Goal: Information Seeking & Learning: Learn about a topic

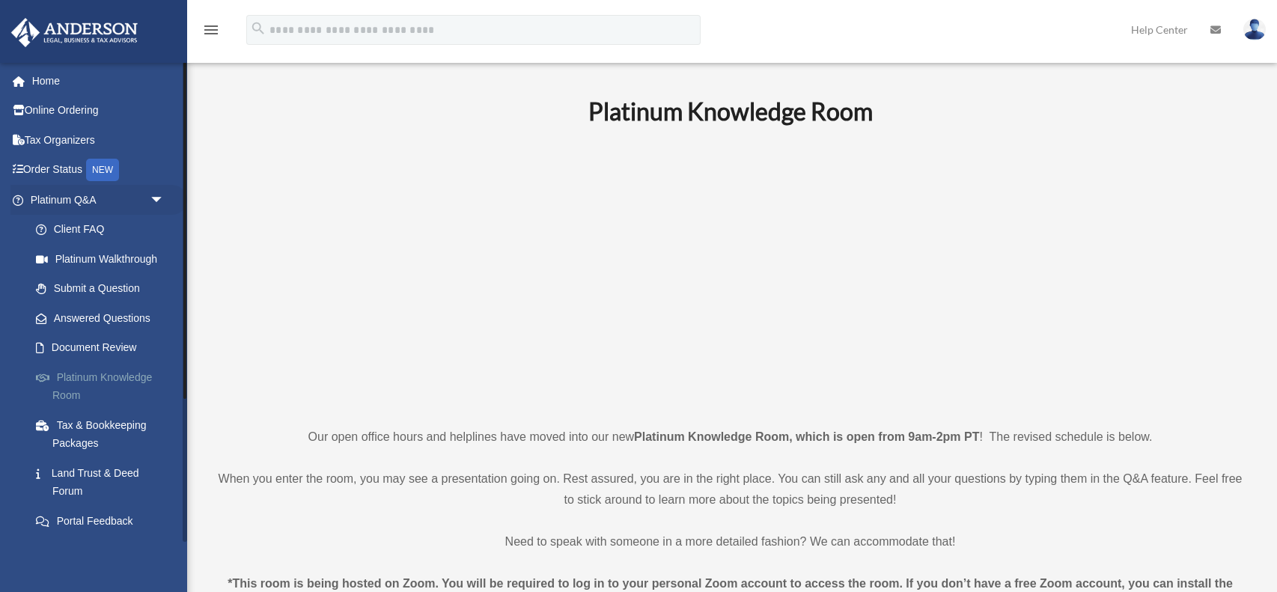
click at [73, 375] on link "Platinum Knowledge Room" at bounding box center [104, 386] width 166 height 48
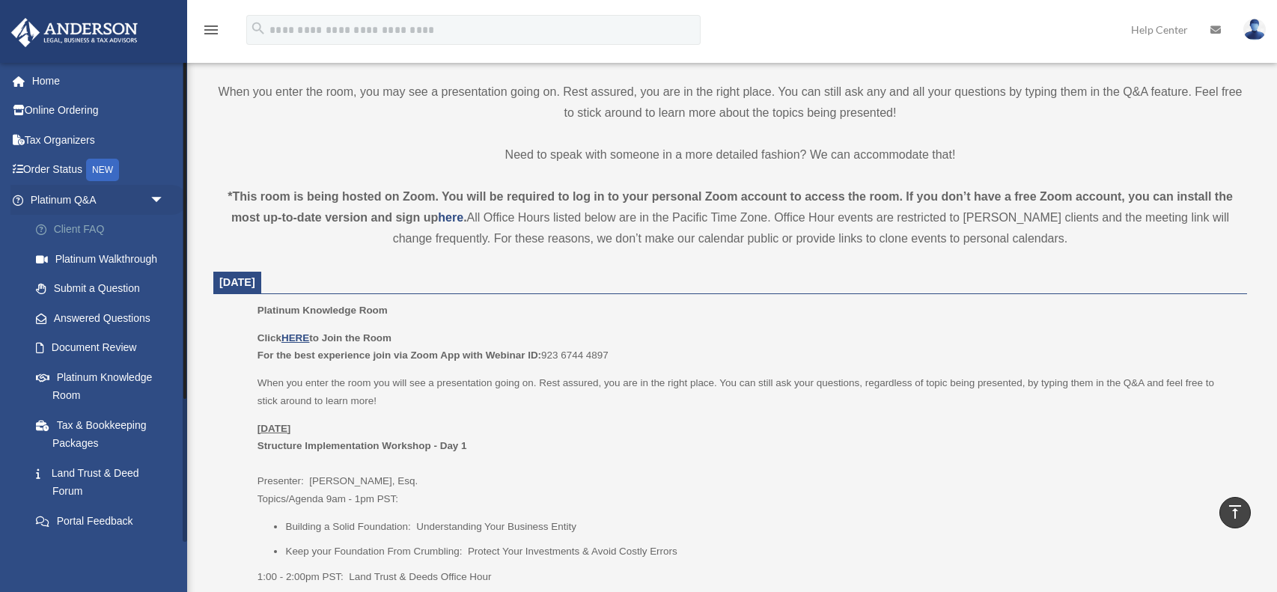
scroll to position [388, 0]
click at [157, 197] on span "arrow_drop_down" at bounding box center [165, 200] width 30 height 31
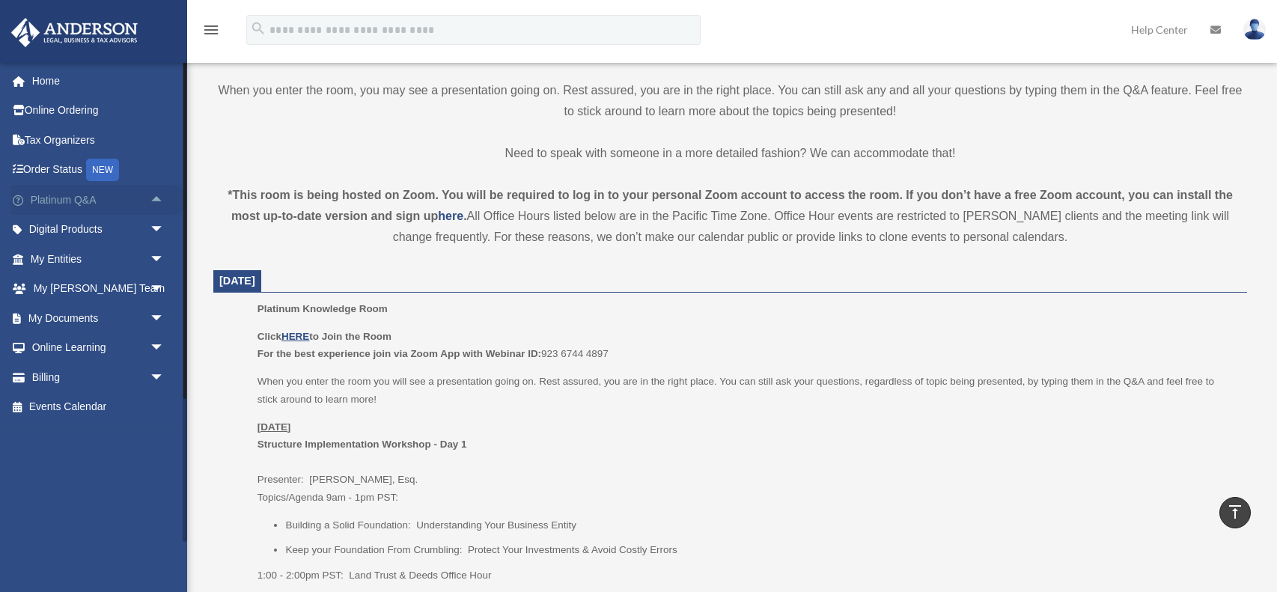
click at [157, 197] on span "arrow_drop_up" at bounding box center [165, 200] width 30 height 31
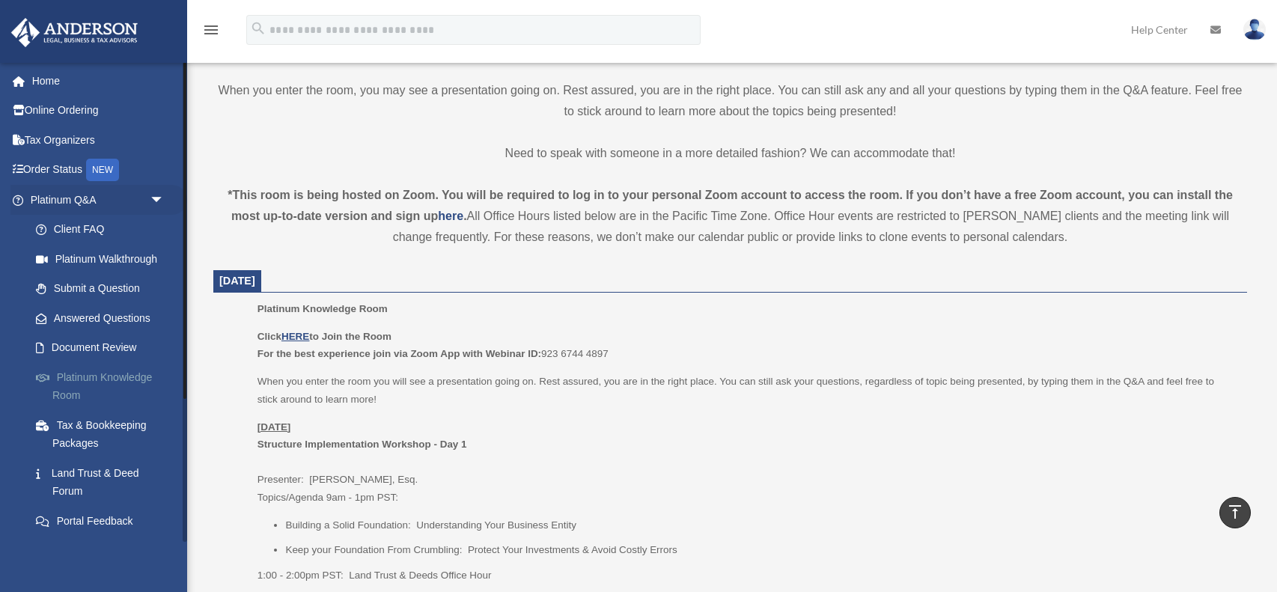
click at [125, 377] on link "Platinum Knowledge Room" at bounding box center [104, 386] width 166 height 48
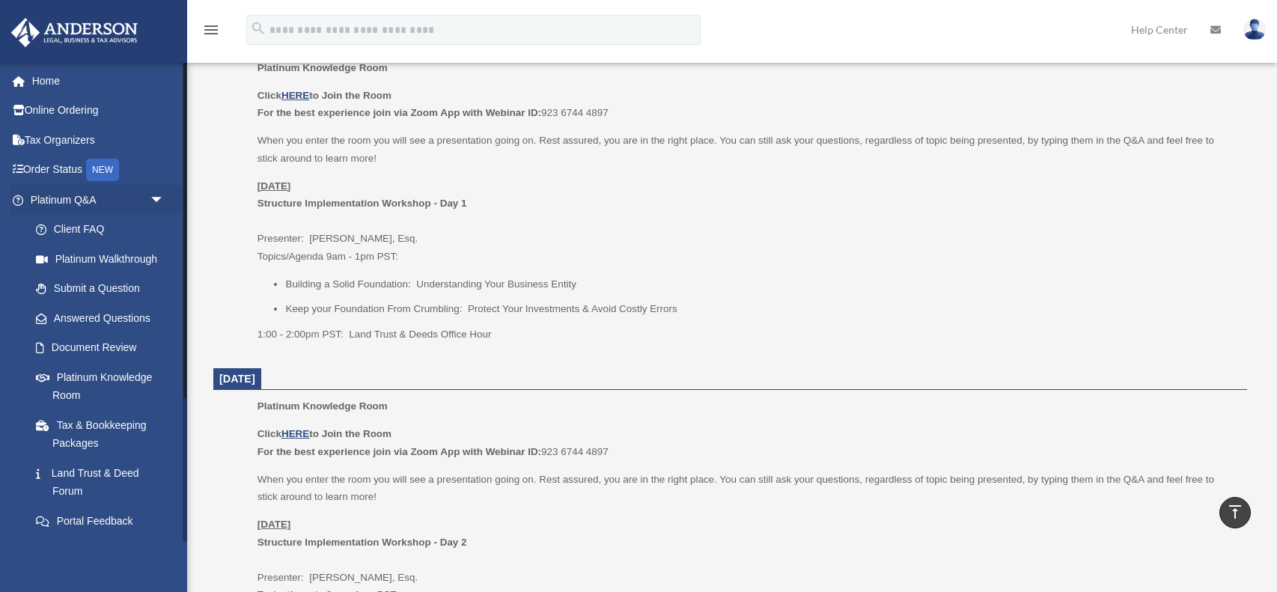
scroll to position [628, 0]
click at [47, 85] on link "Home" at bounding box center [98, 81] width 177 height 30
click at [93, 225] on link "Client FAQ" at bounding box center [104, 230] width 166 height 30
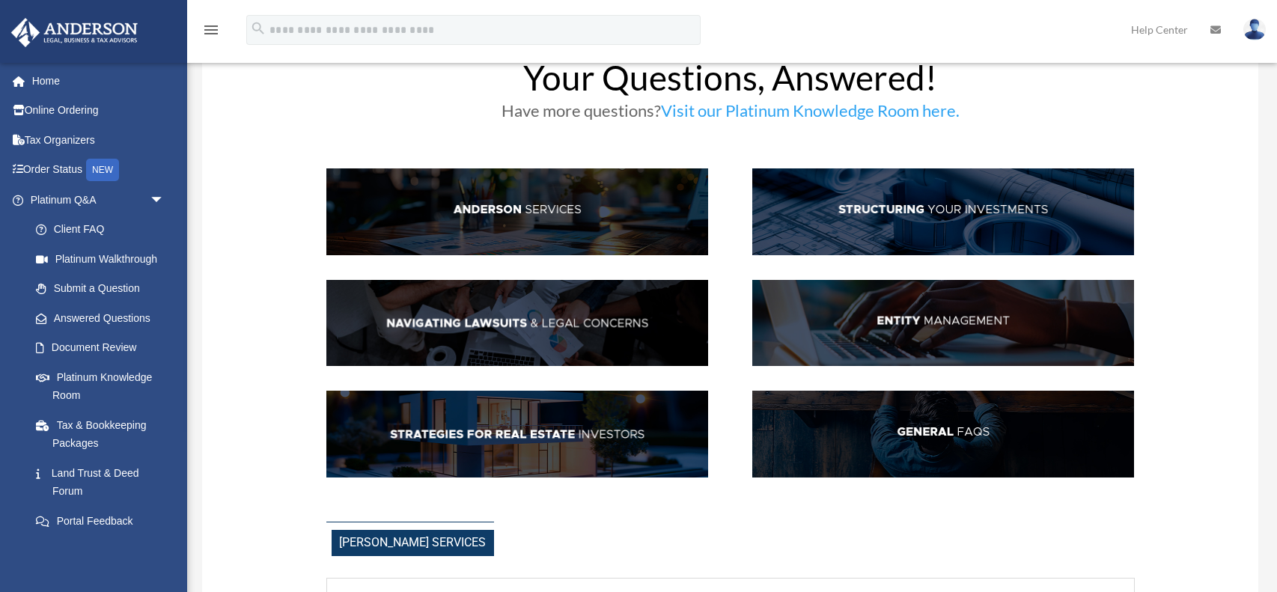
scroll to position [65, 0]
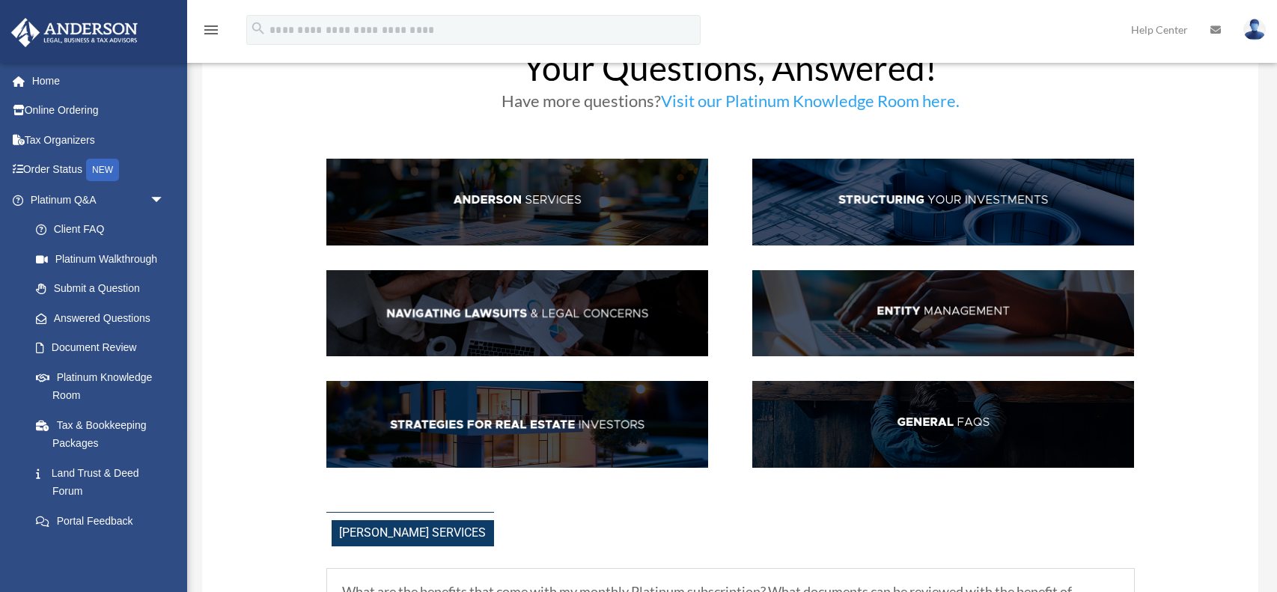
click at [508, 201] on img at bounding box center [517, 202] width 382 height 87
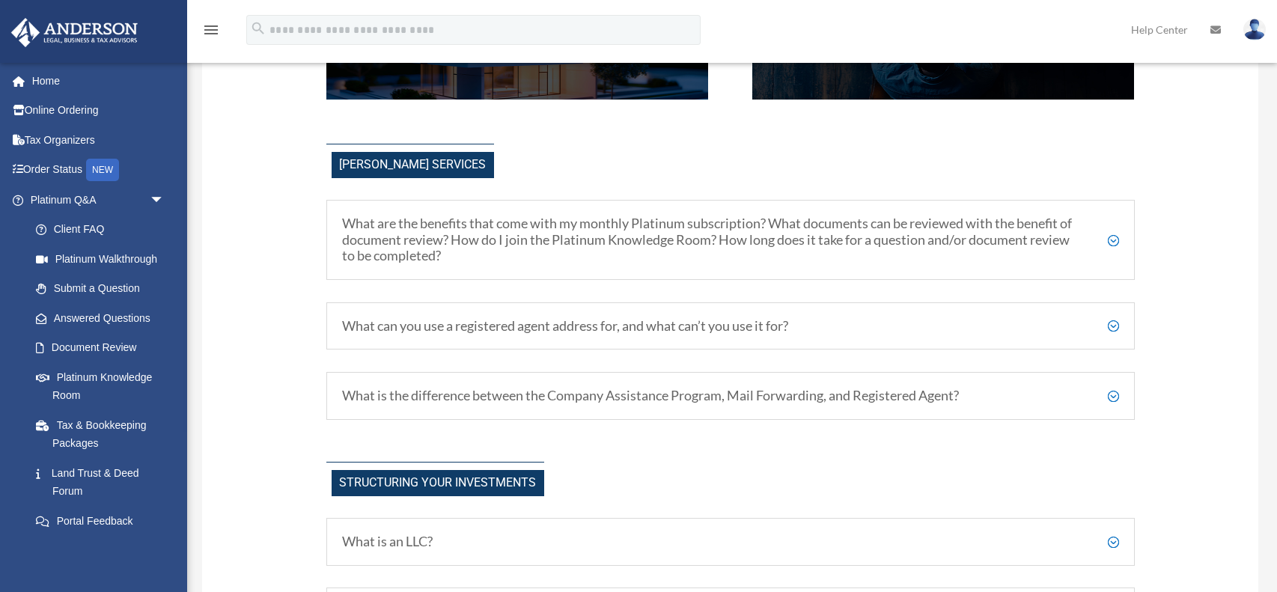
scroll to position [487, 0]
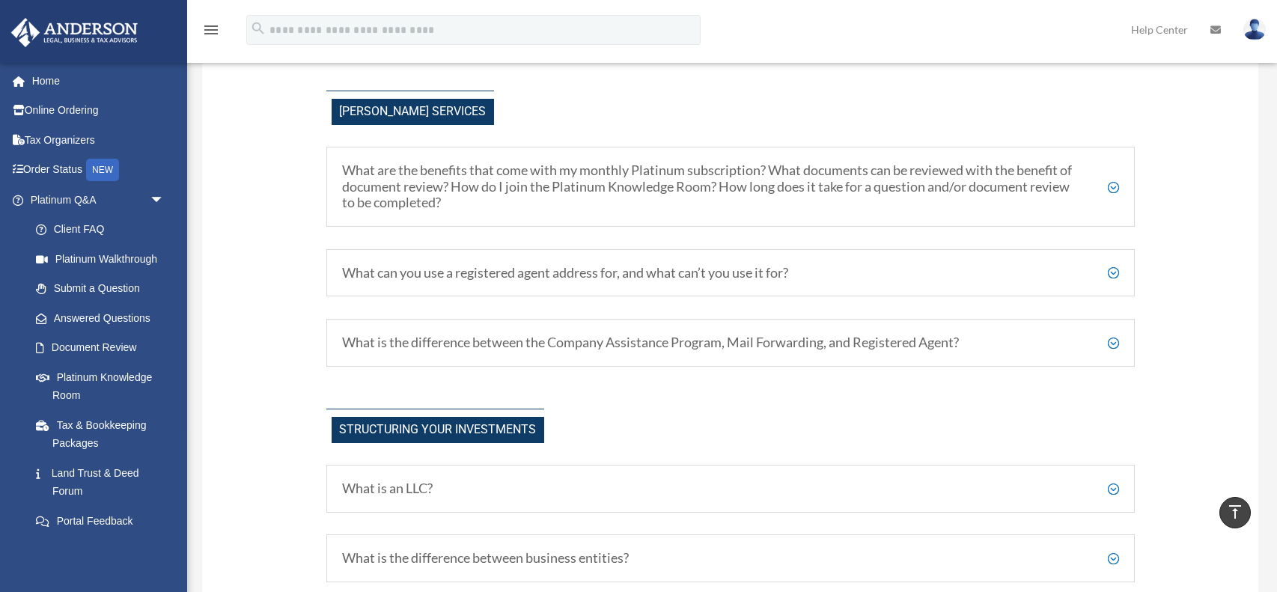
click at [1115, 187] on h5 "What are the benefits that come with my monthly Platinum subscription? What doc…" at bounding box center [730, 186] width 777 height 49
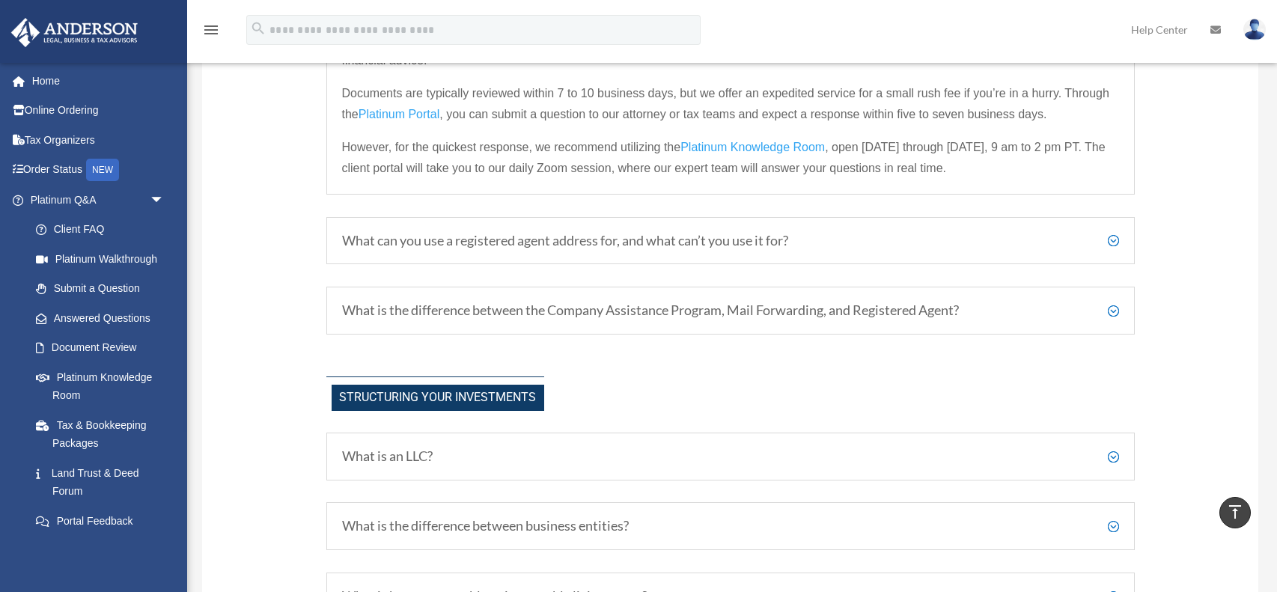
scroll to position [756, 0]
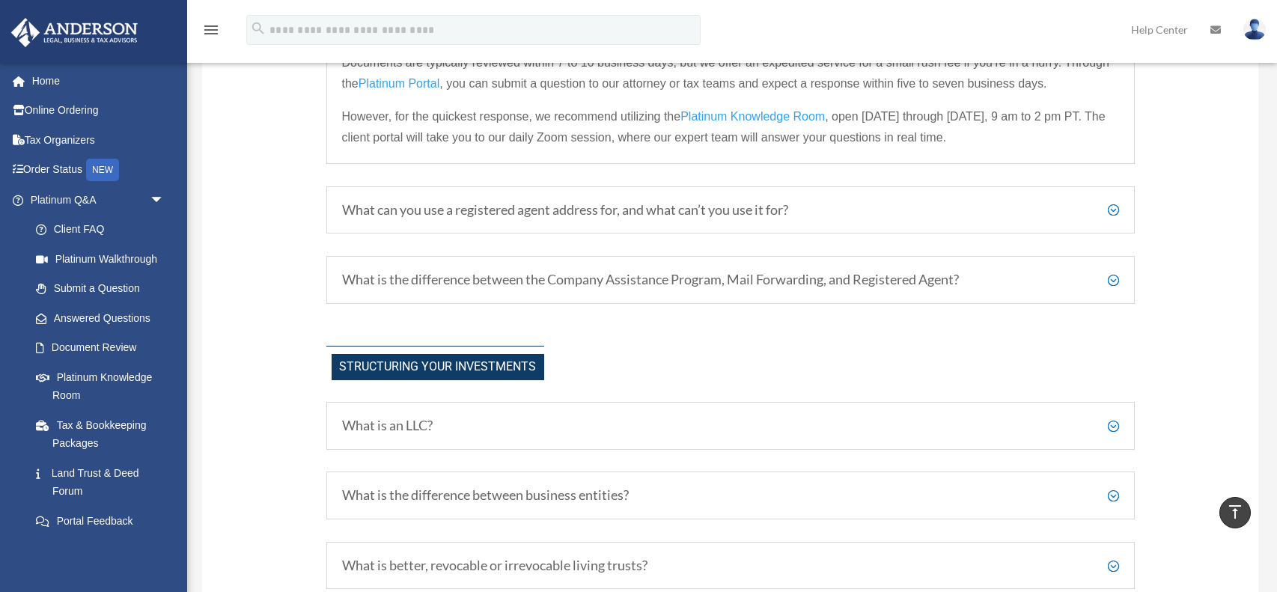
click at [1109, 210] on h5 "What can you use a registered agent address for, and what can’t you use it for?" at bounding box center [730, 210] width 777 height 16
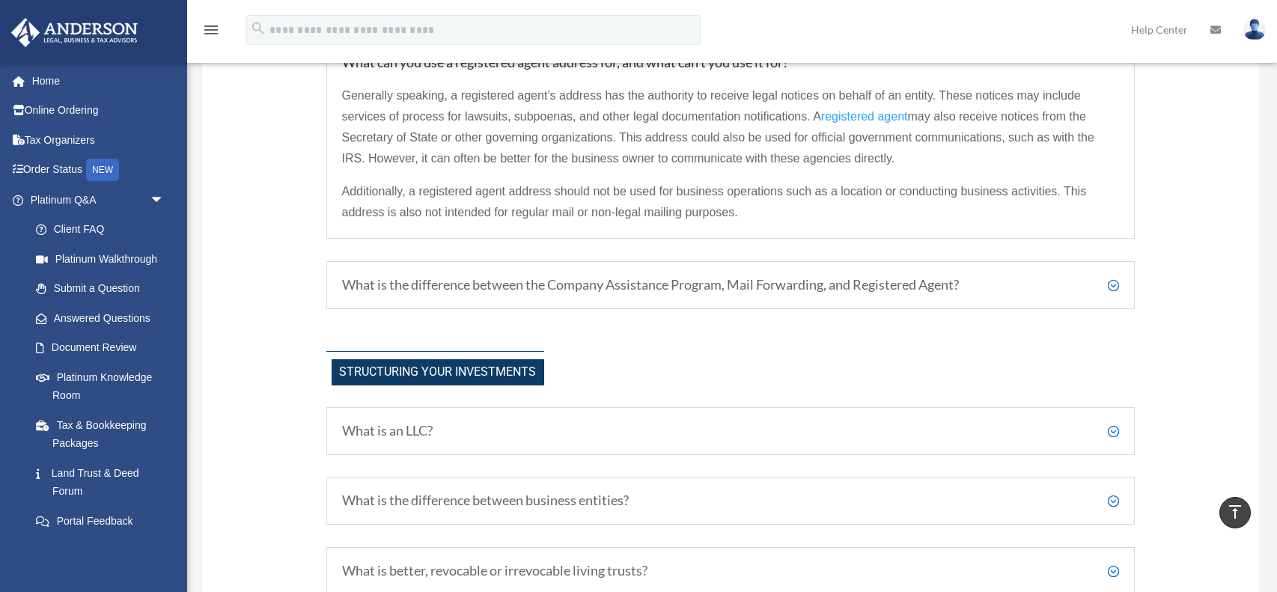
scroll to position [667, 0]
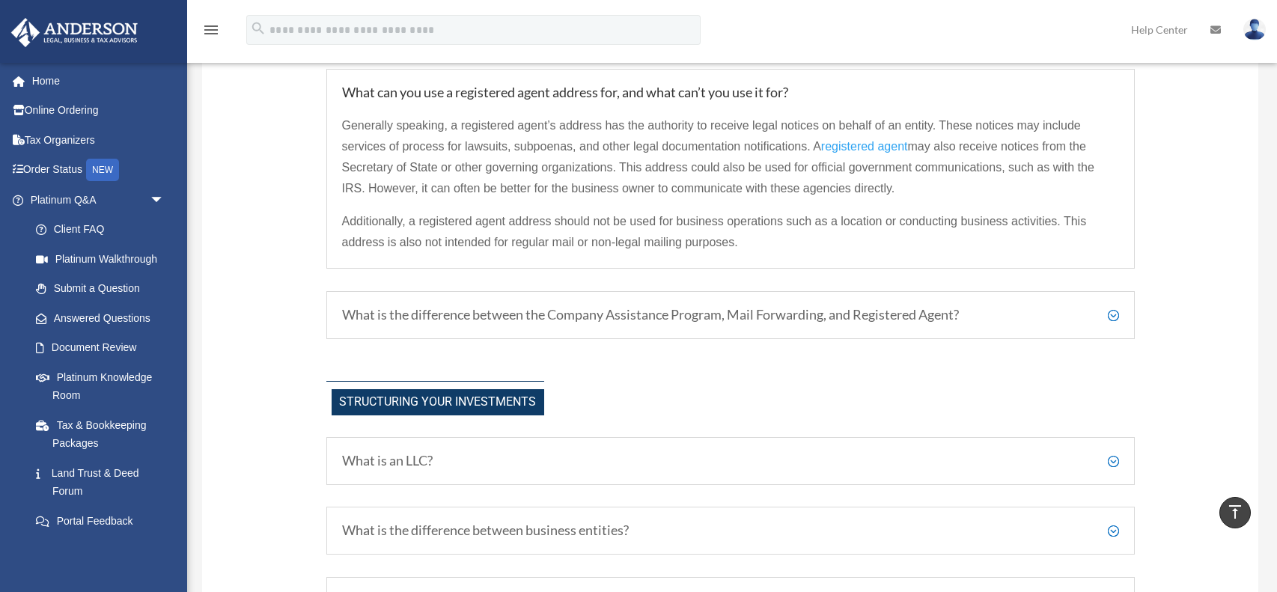
click at [1113, 315] on h5 "What is the difference between the Company Assistance Program, Mail Forwarding,…" at bounding box center [730, 315] width 777 height 16
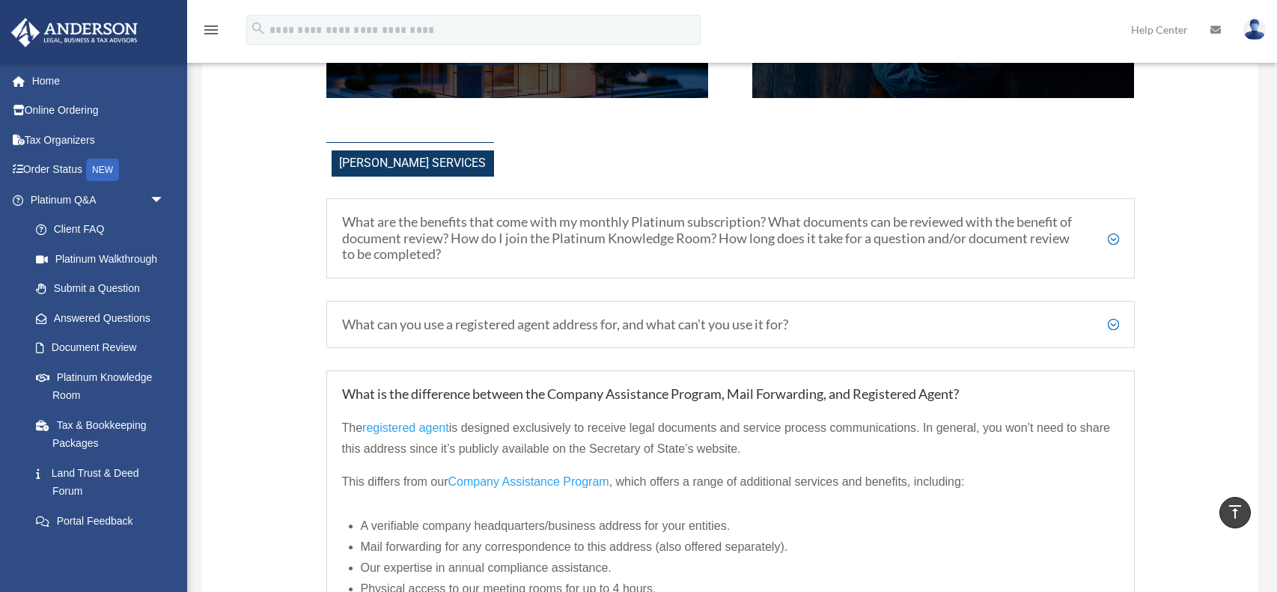
scroll to position [427, 0]
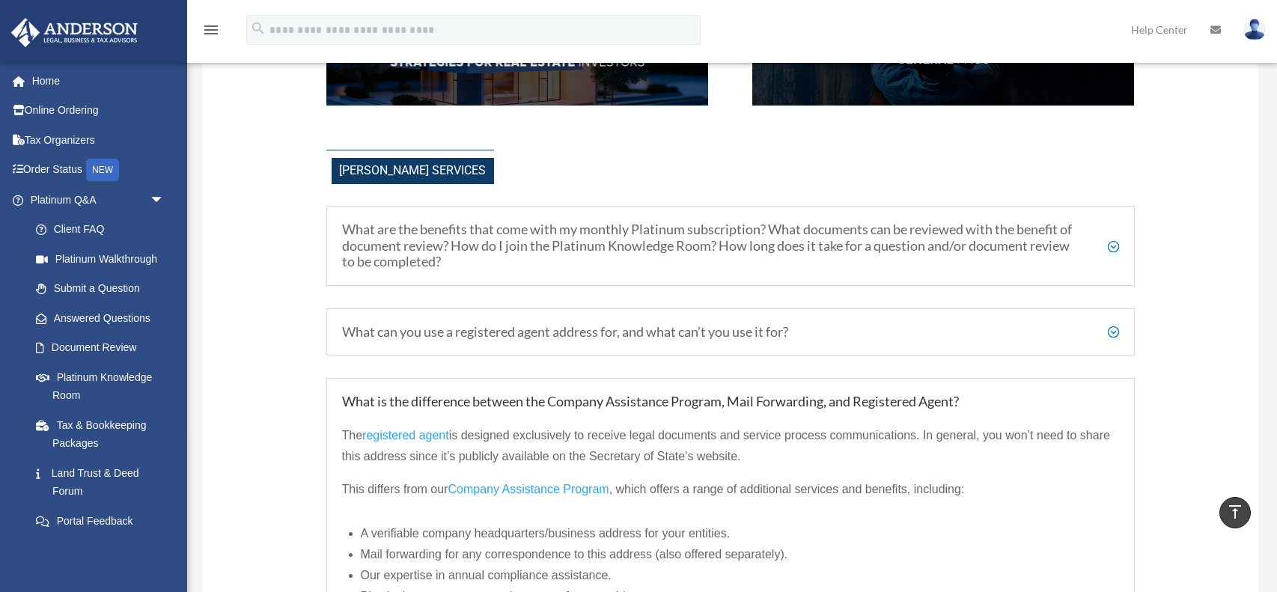
click at [1111, 331] on h5 "What can you use a registered agent address for, and what can’t you use it for?" at bounding box center [730, 332] width 777 height 16
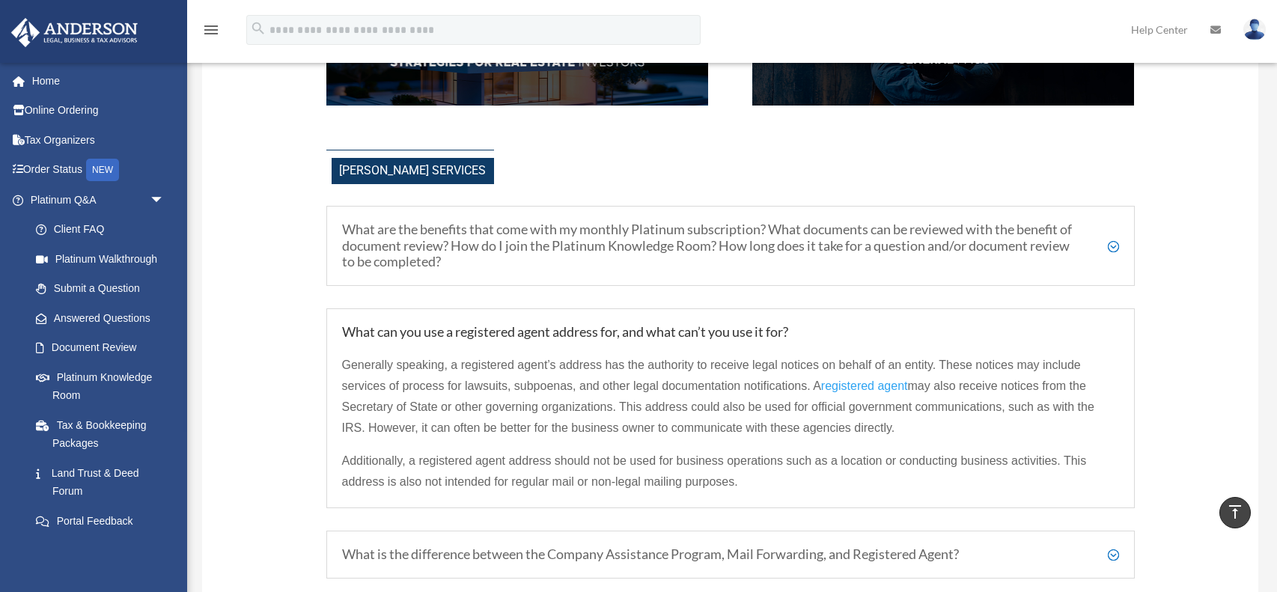
click at [1115, 250] on h5 "What are the benefits that come with my monthly Platinum subscription? What doc…" at bounding box center [730, 246] width 777 height 49
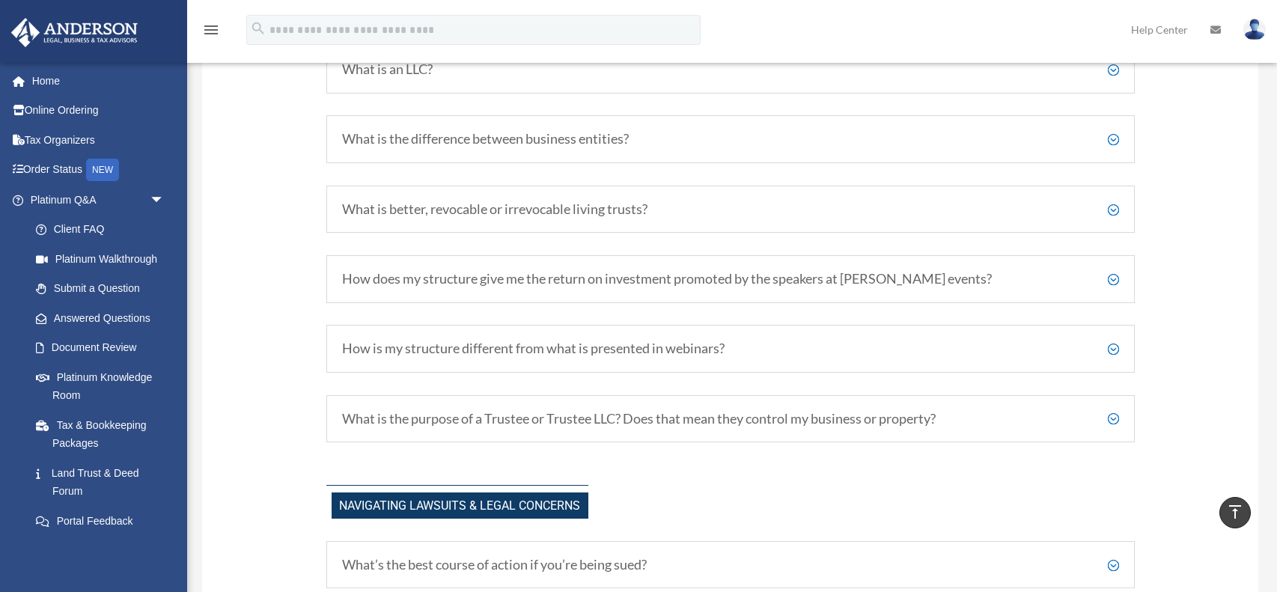
scroll to position [1115, 0]
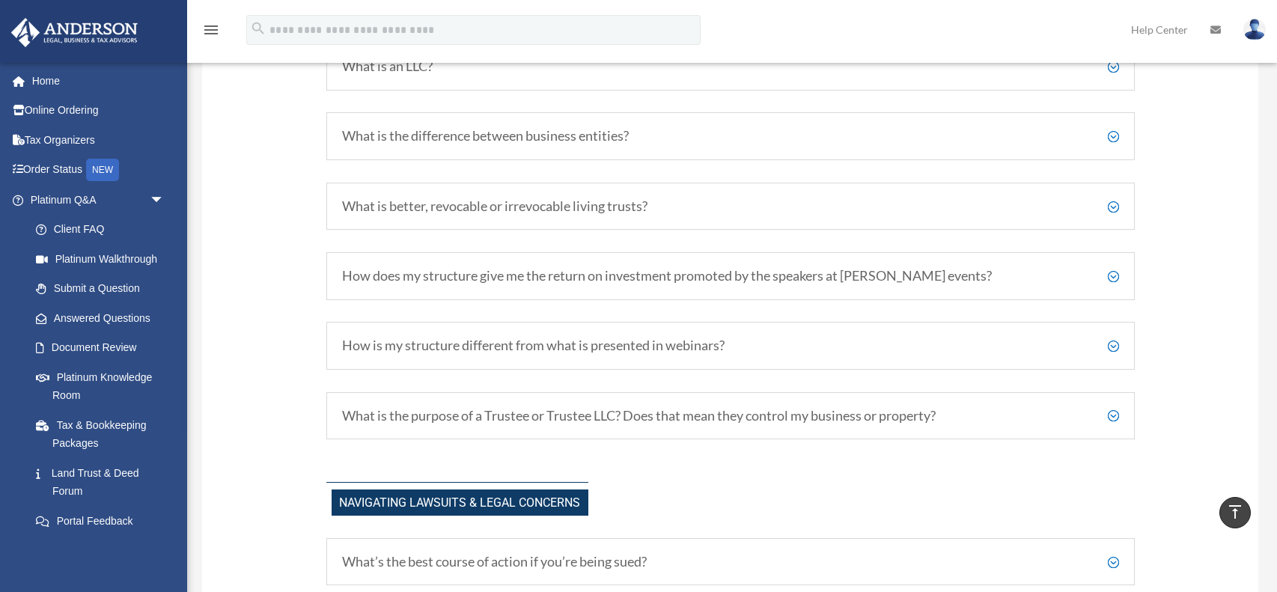
click at [1112, 415] on h5 "What is the purpose of a Trustee or Trustee LLC? Does that mean they control my…" at bounding box center [730, 416] width 777 height 16
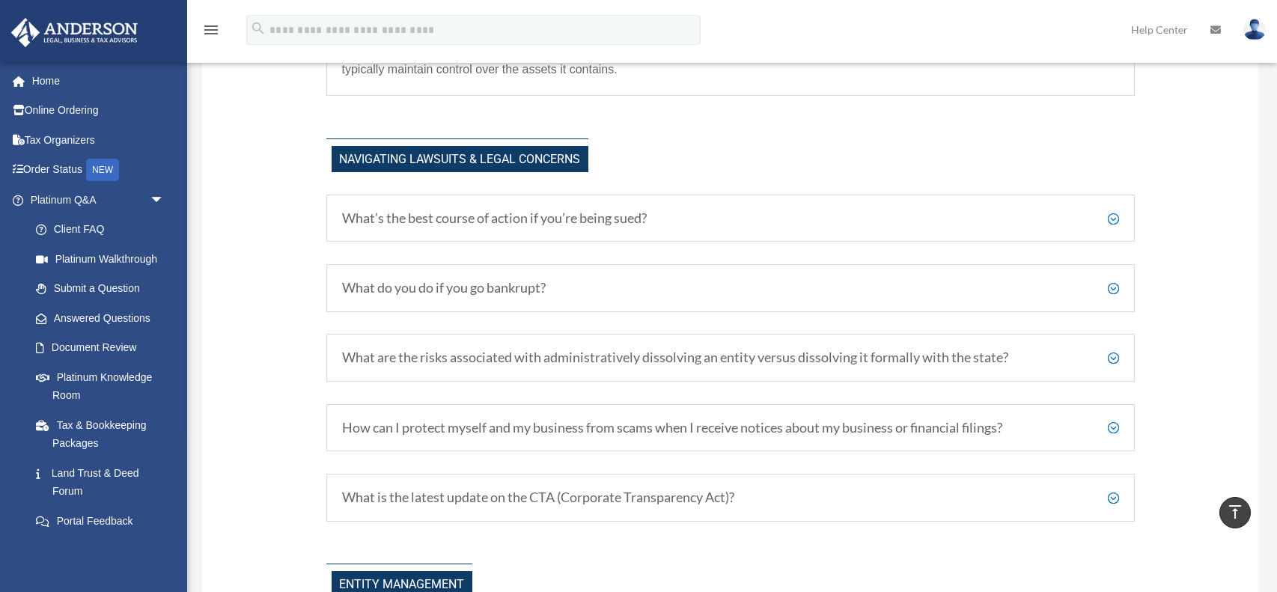
scroll to position [1594, 0]
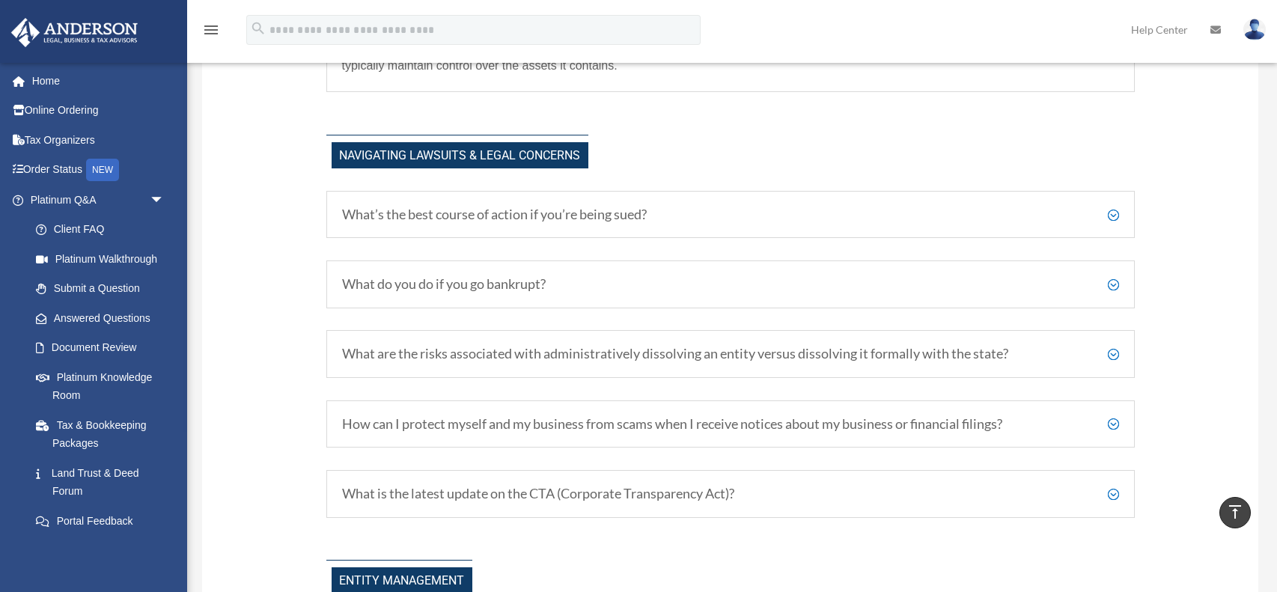
click at [1109, 354] on h5 "What are the risks associated with administratively dissolving an entity versus…" at bounding box center [730, 354] width 777 height 16
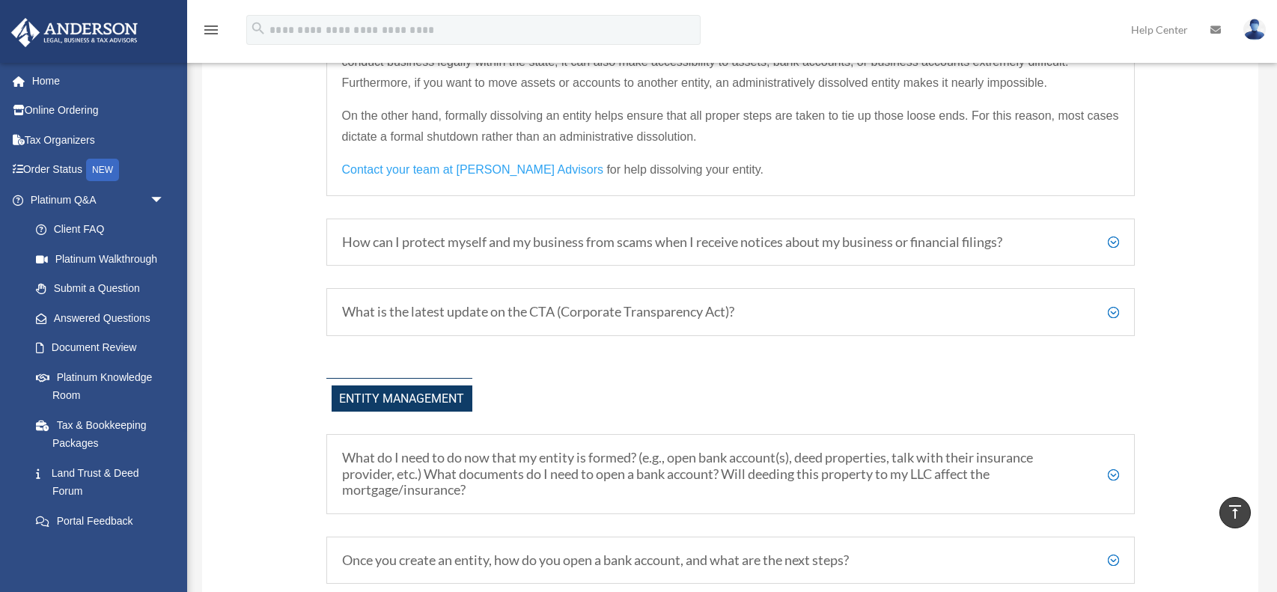
scroll to position [2014, 0]
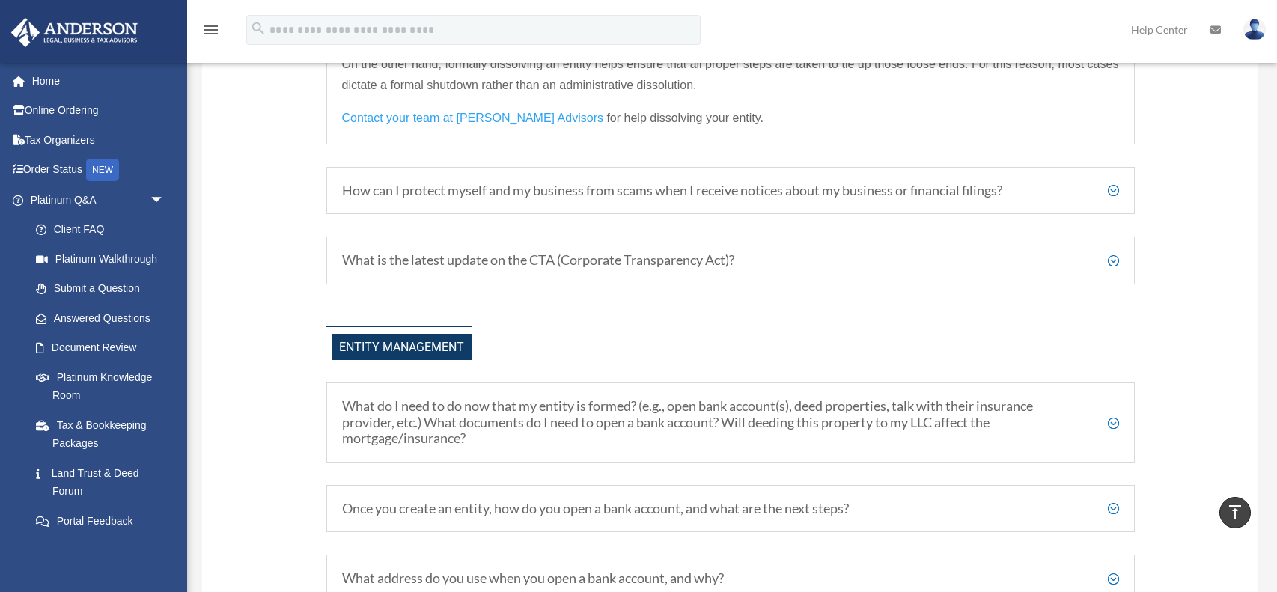
click at [1112, 258] on h5 "What is the latest update on the CTA (Corporate Transparency Act)?" at bounding box center [730, 260] width 777 height 16
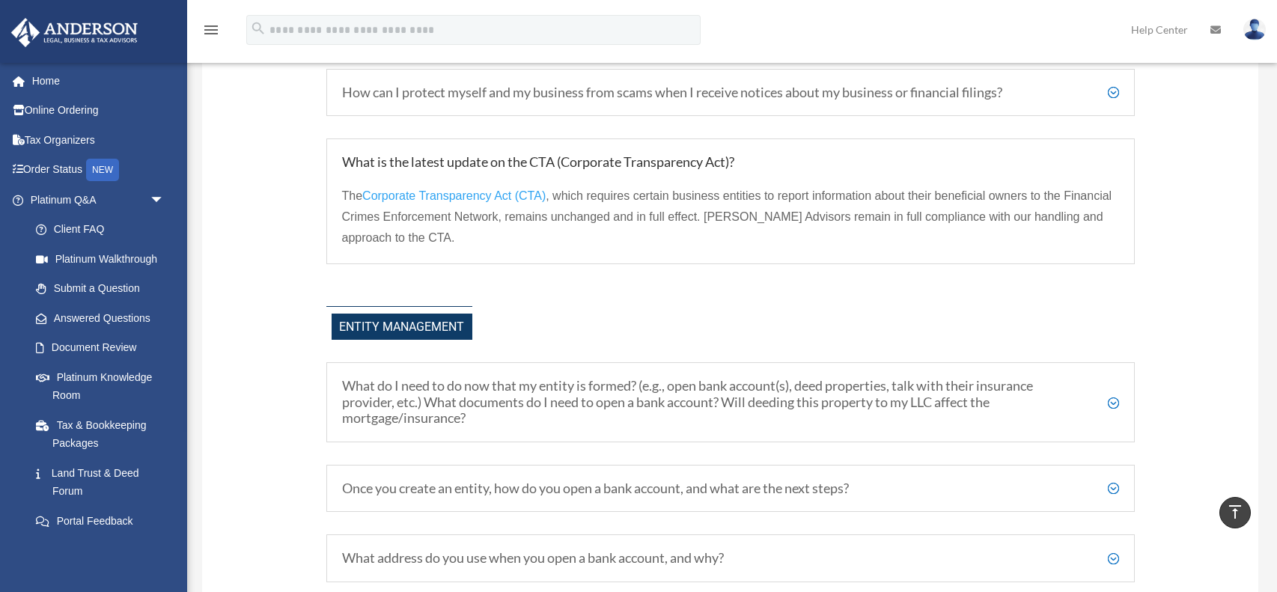
scroll to position [1924, 0]
click at [448, 192] on span "Corporate Transparency Act (CTA)" at bounding box center [453, 198] width 183 height 13
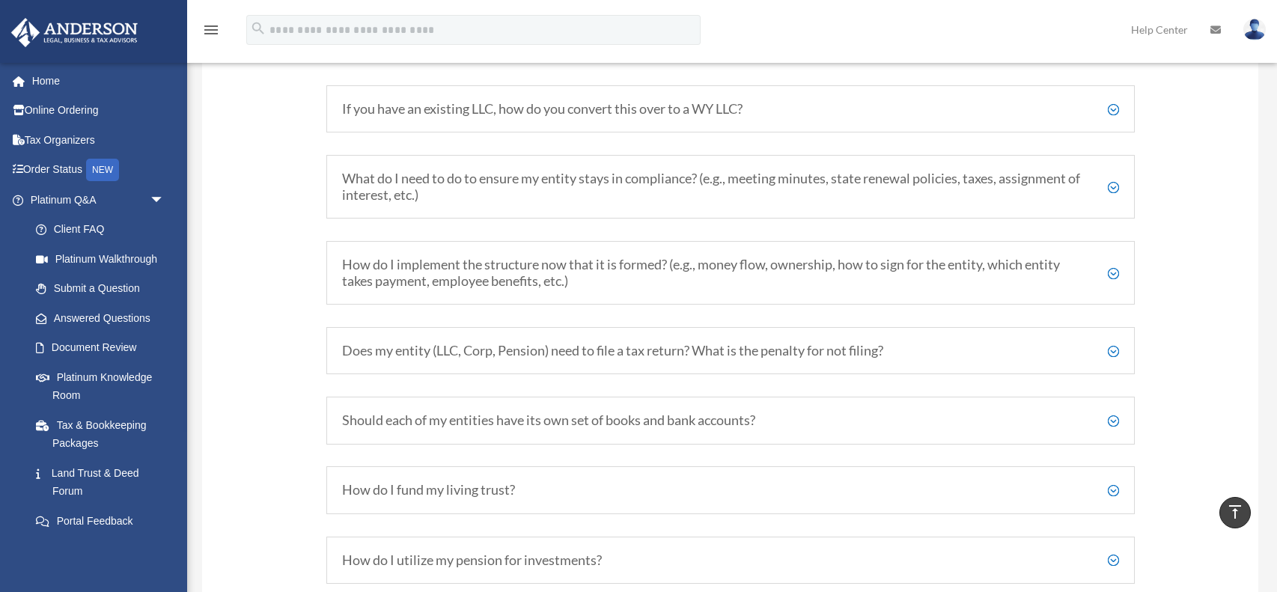
scroll to position [2525, 0]
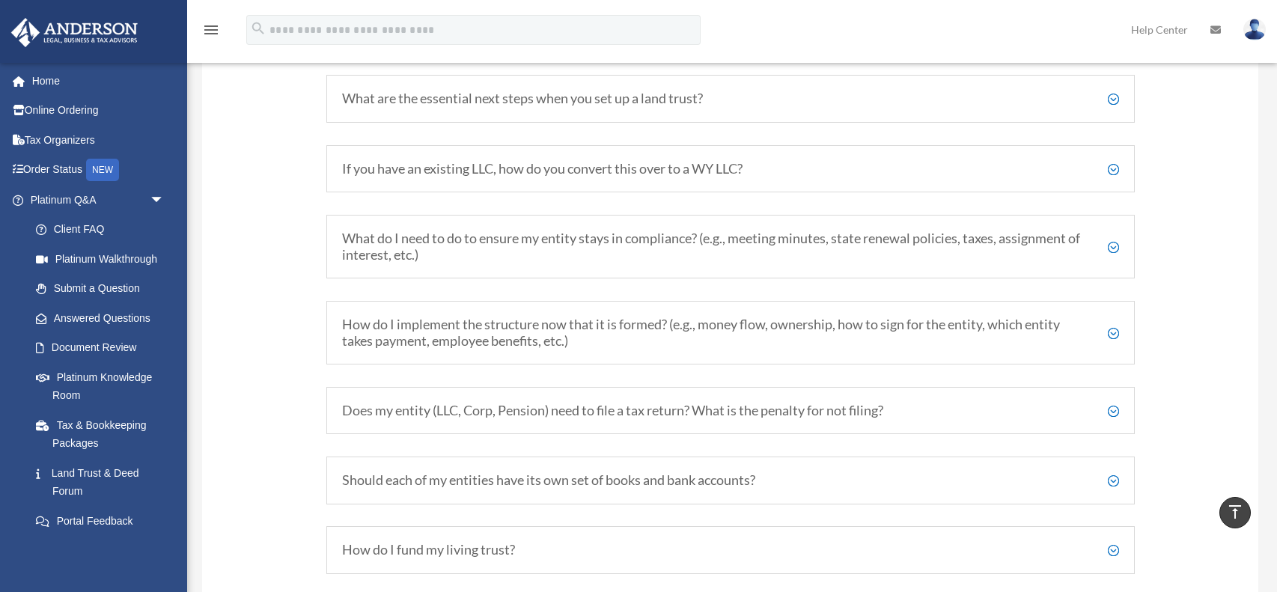
click at [1109, 243] on h5 "What do I need to do to ensure my entity stays in compliance? (e.g., meeting mi…" at bounding box center [730, 247] width 777 height 32
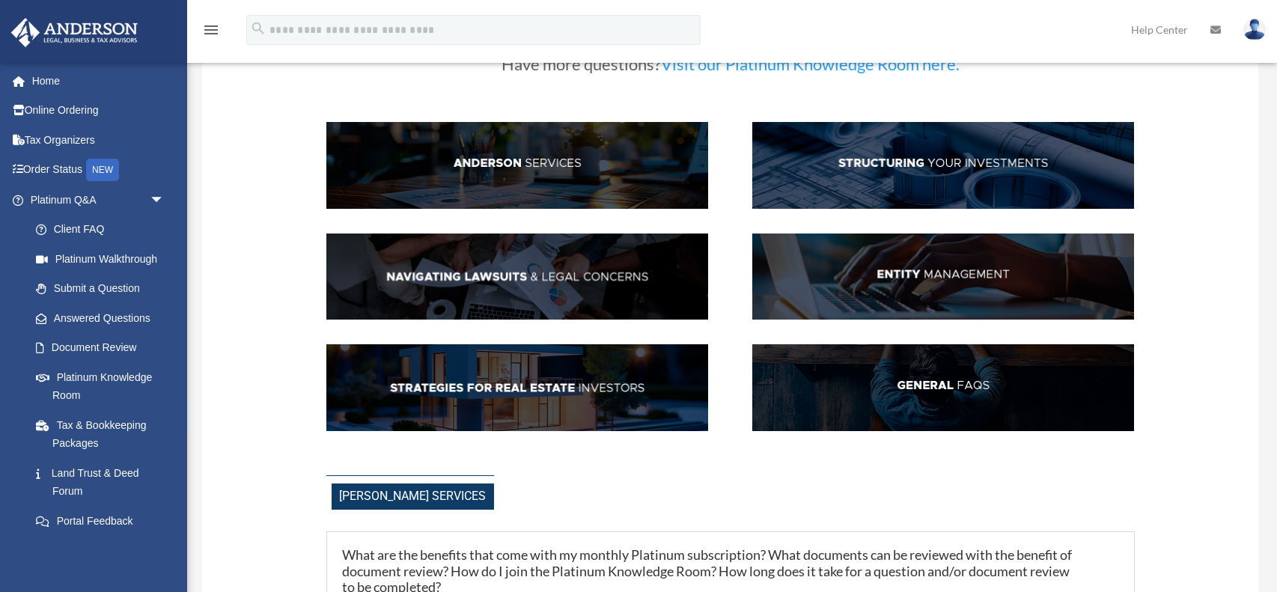
scroll to position [106, 0]
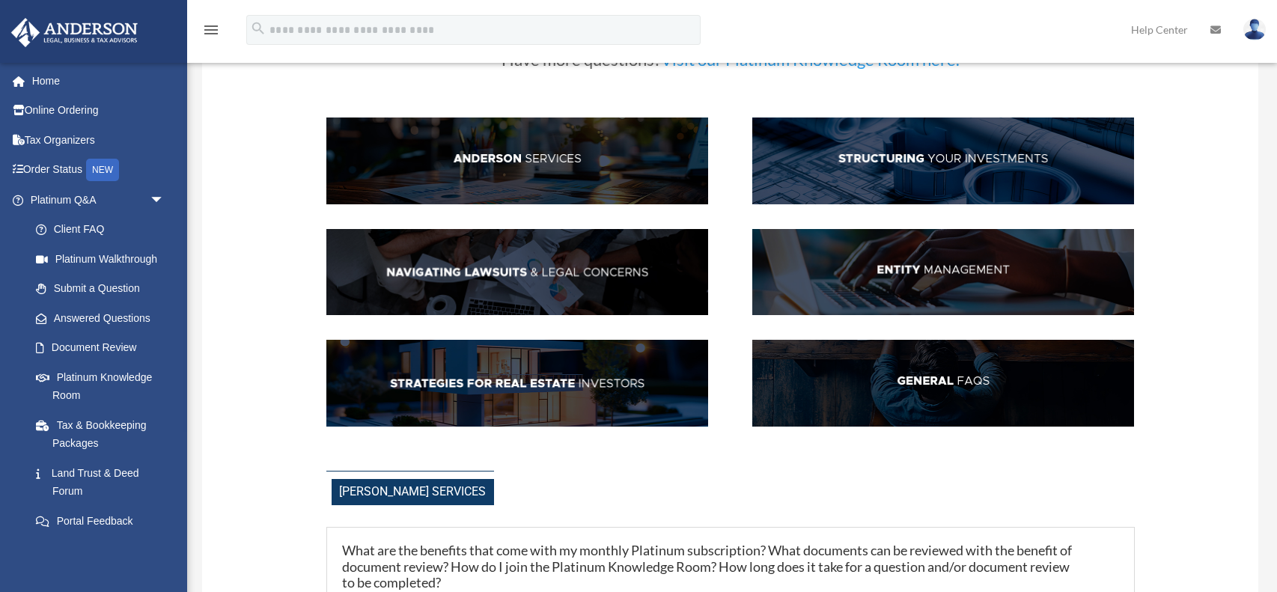
click at [921, 153] on img at bounding box center [943, 161] width 382 height 87
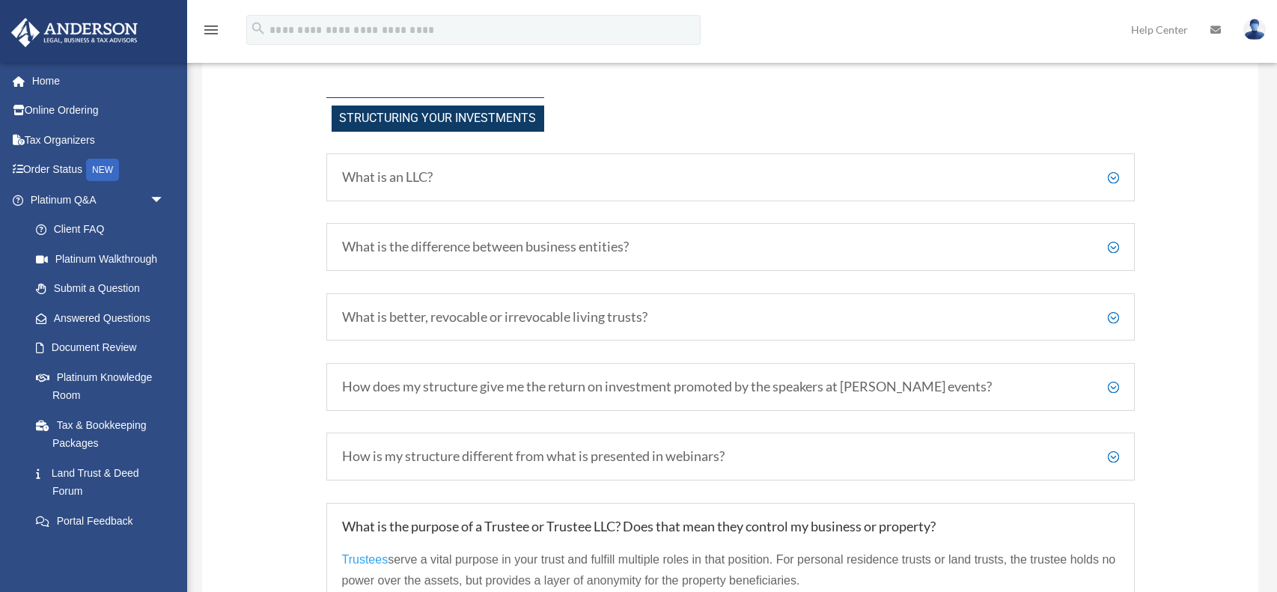
scroll to position [1011, 0]
